Goal: Transaction & Acquisition: Purchase product/service

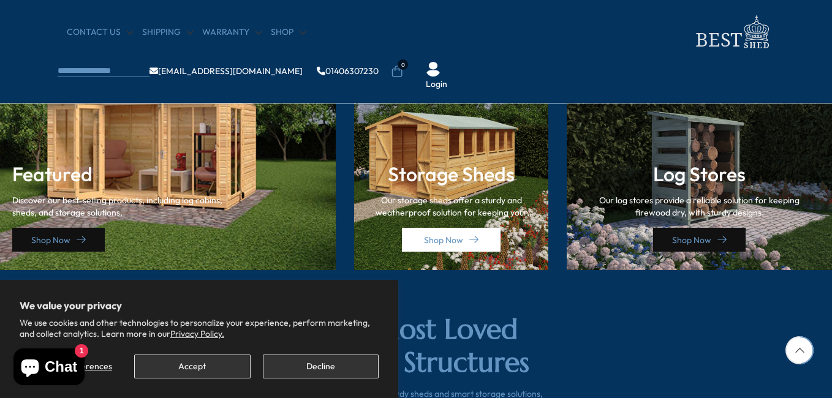
scroll to position [1838, 0]
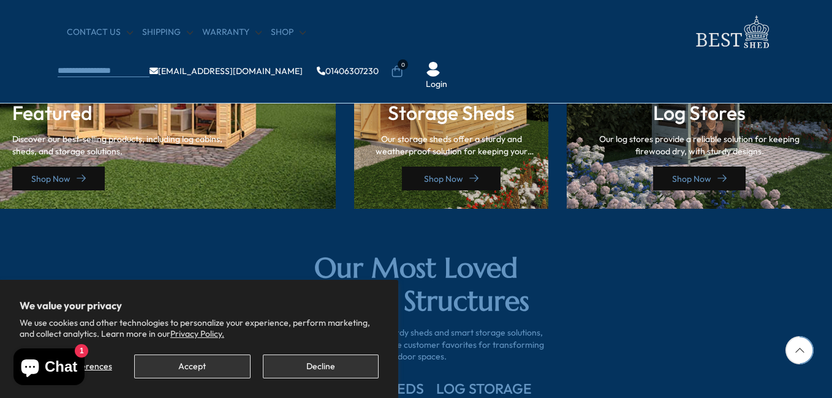
click at [459, 182] on link "Shop Now" at bounding box center [451, 179] width 99 height 24
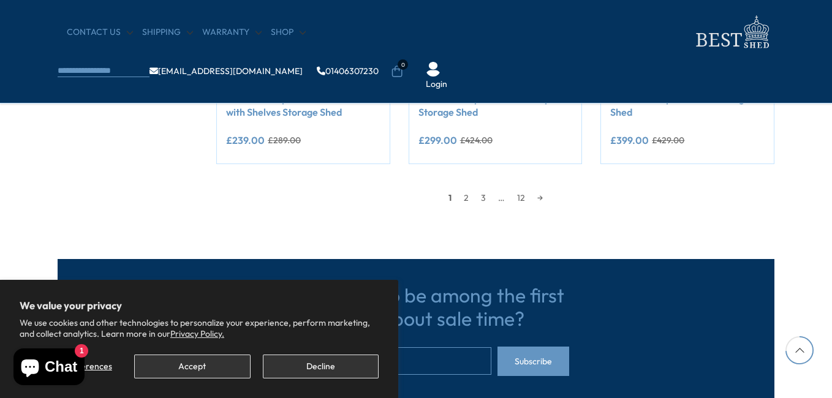
scroll to position [1225, 0]
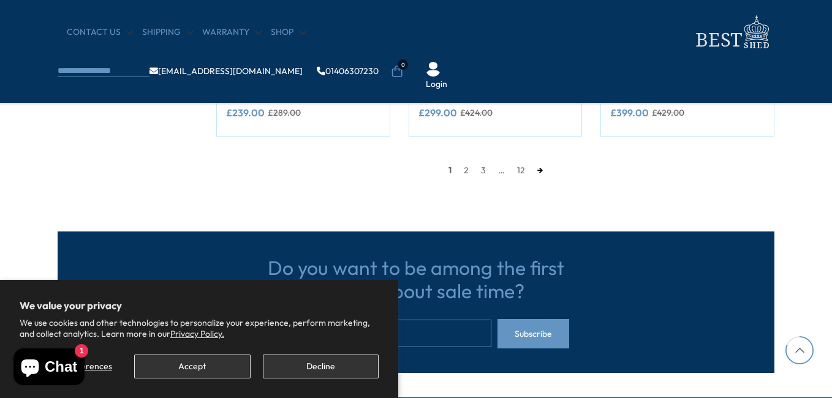
click at [542, 171] on link "→" at bounding box center [540, 170] width 18 height 18
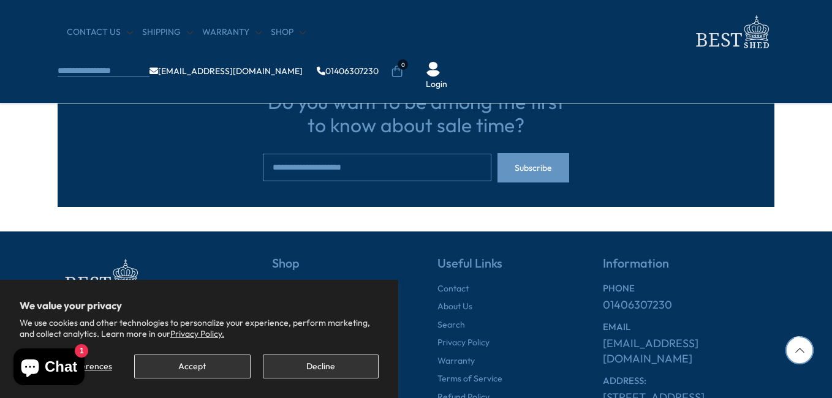
scroll to position [1397, 0]
